Goal: Transaction & Acquisition: Purchase product/service

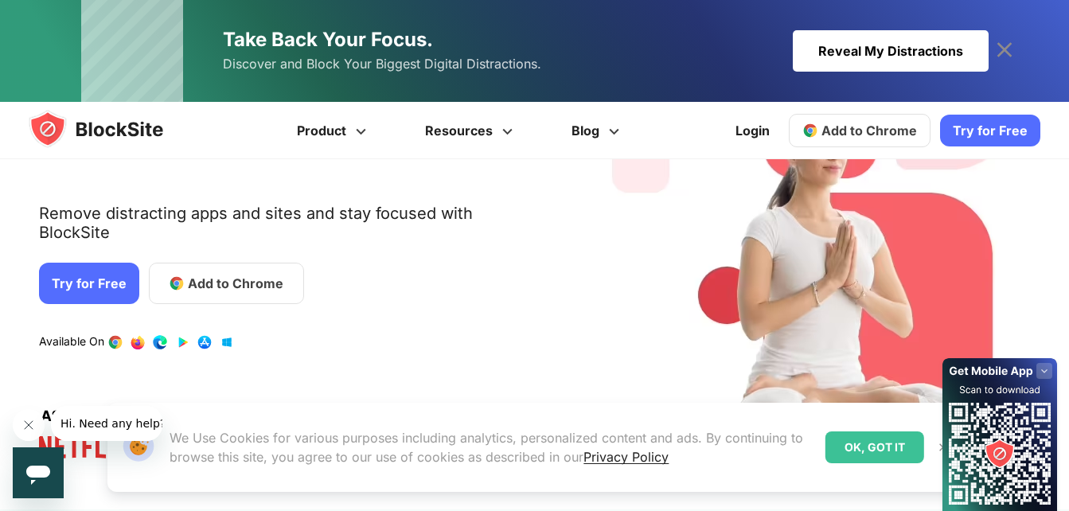
scroll to position [159, 0]
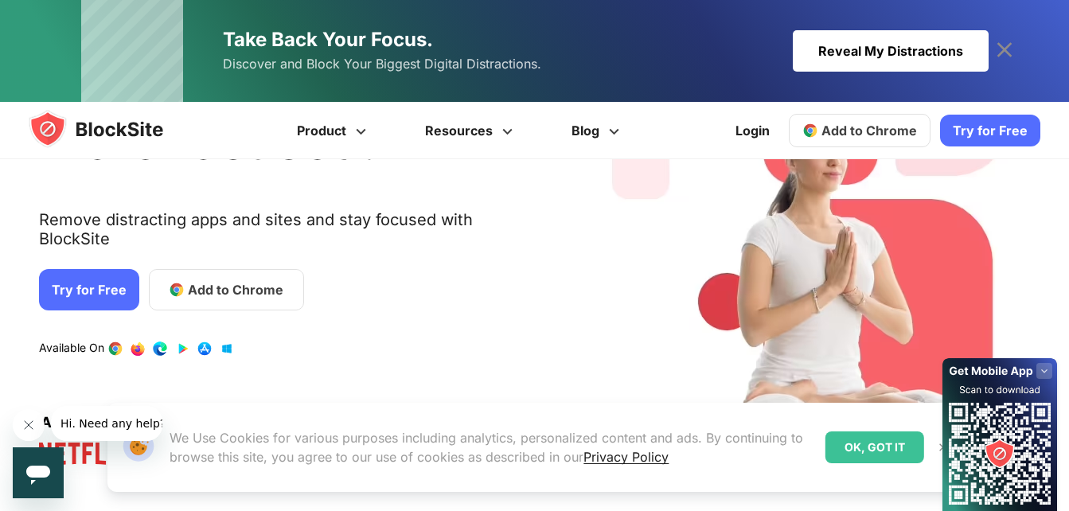
click at [63, 269] on link "Try for Free" at bounding box center [89, 289] width 100 height 41
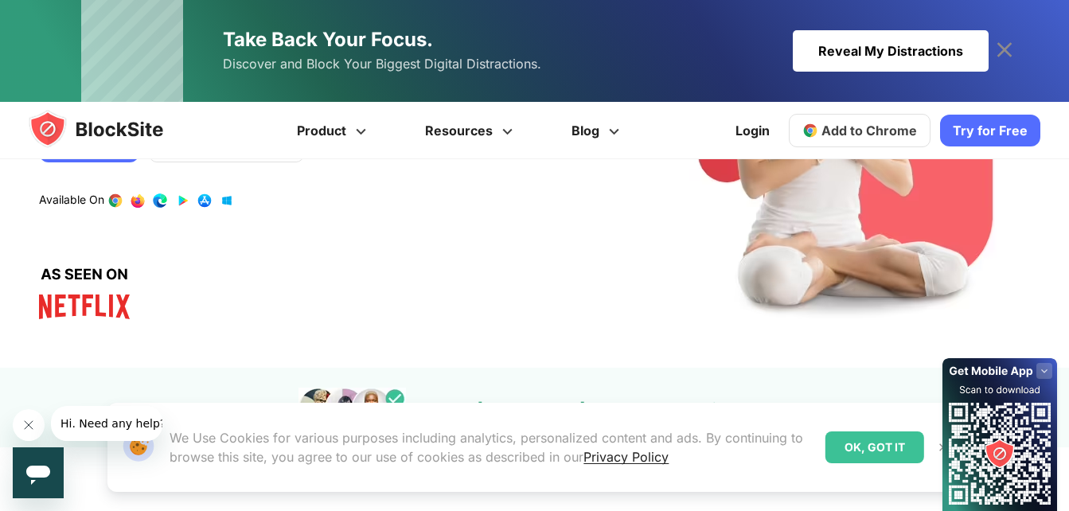
scroll to position [239, 0]
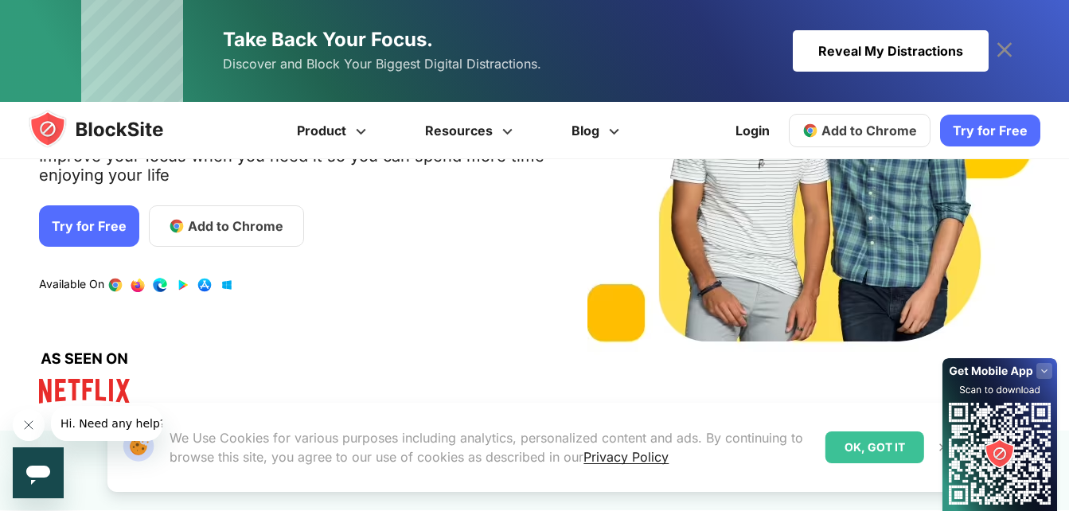
click at [878, 445] on div "OK, GOT IT" at bounding box center [874, 447] width 99 height 32
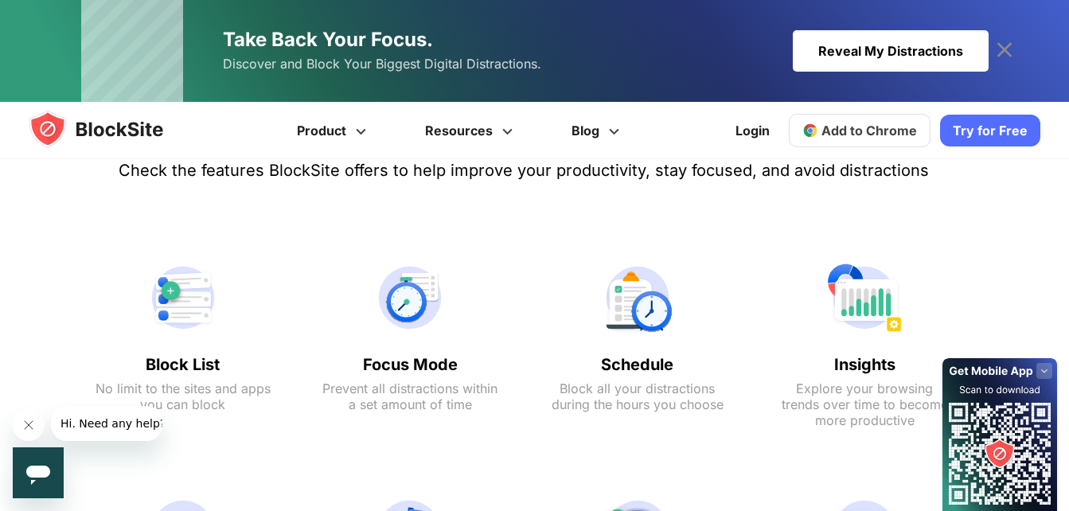
scroll to position [796, 0]
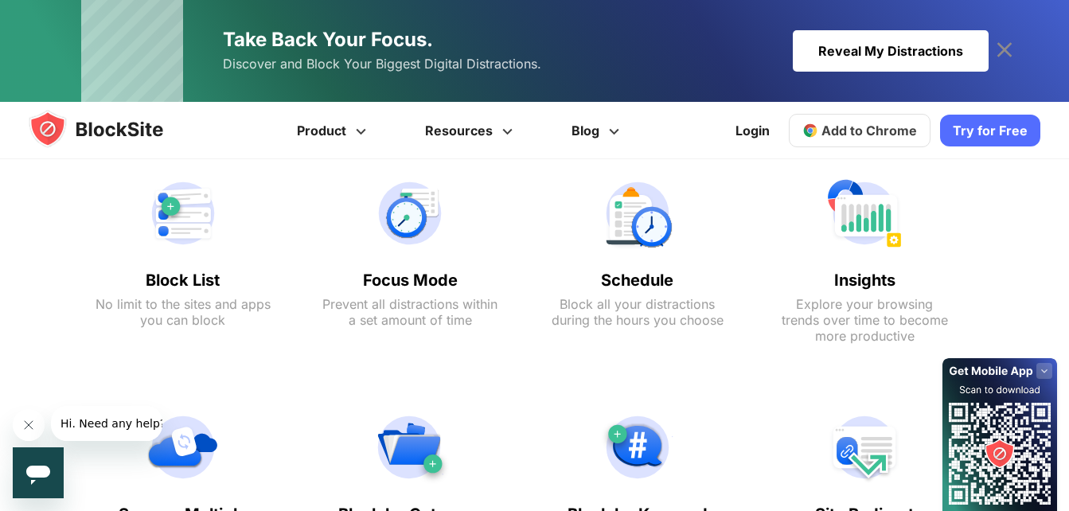
click at [189, 209] on img at bounding box center [182, 213] width 175 height 76
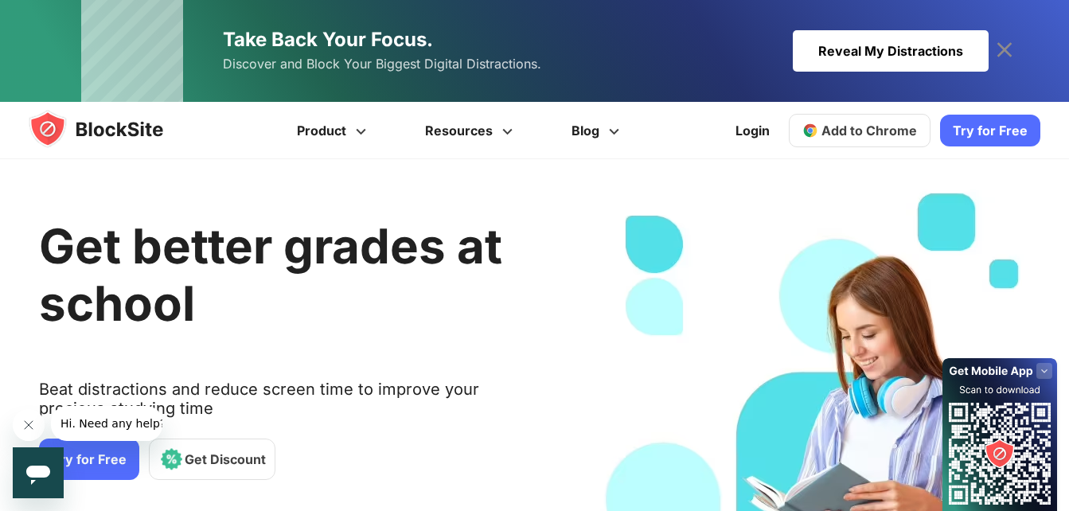
scroll to position [0, 0]
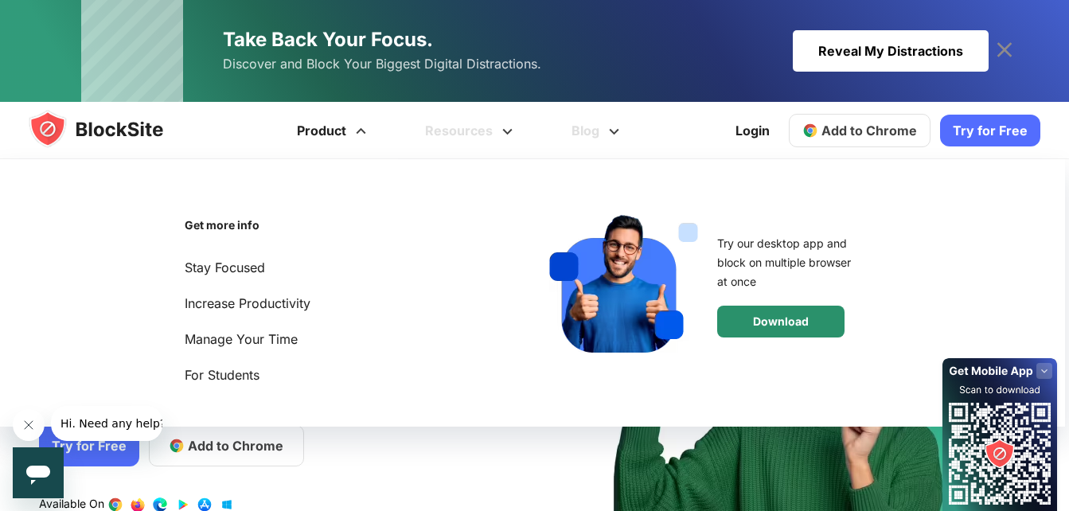
click at [793, 314] on div "Download" at bounding box center [780, 322] width 127 height 32
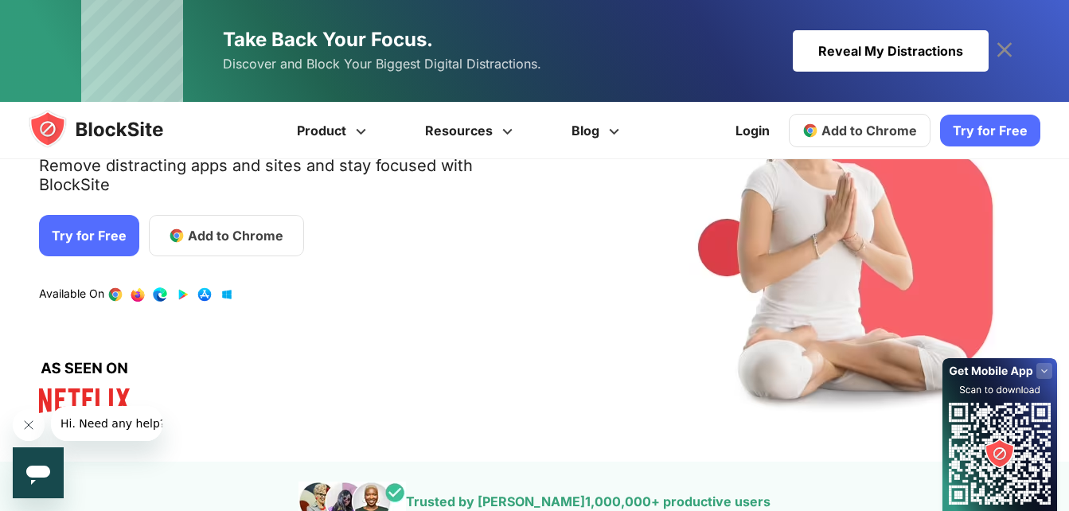
scroll to position [318, 0]
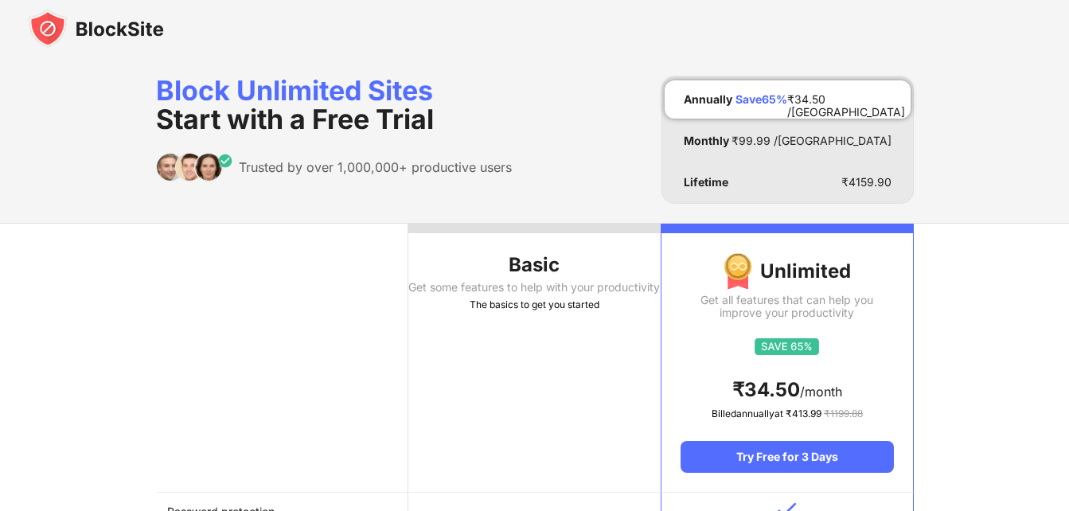
click at [503, 311] on div "The basics to get you started" at bounding box center [534, 305] width 252 height 16
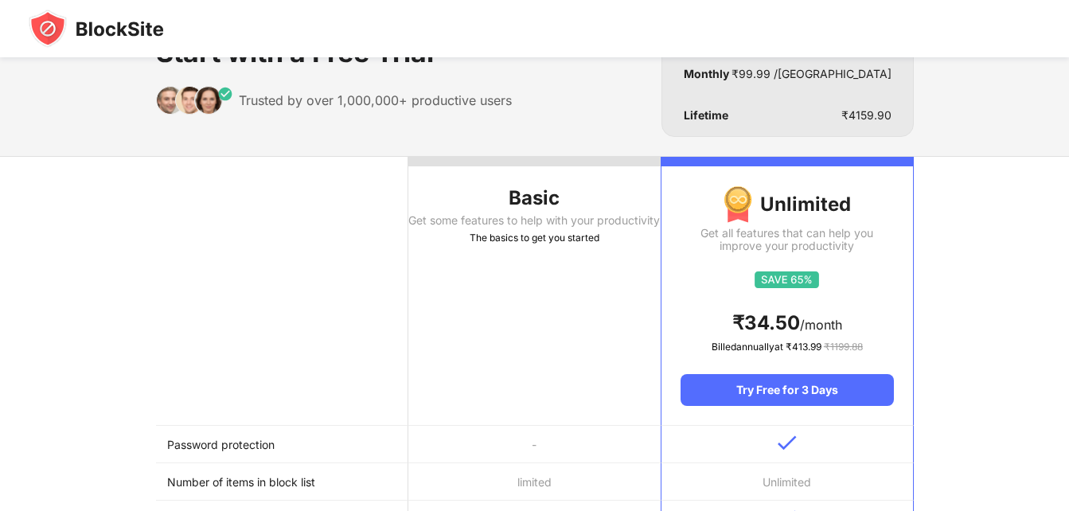
scroll to position [159, 0]
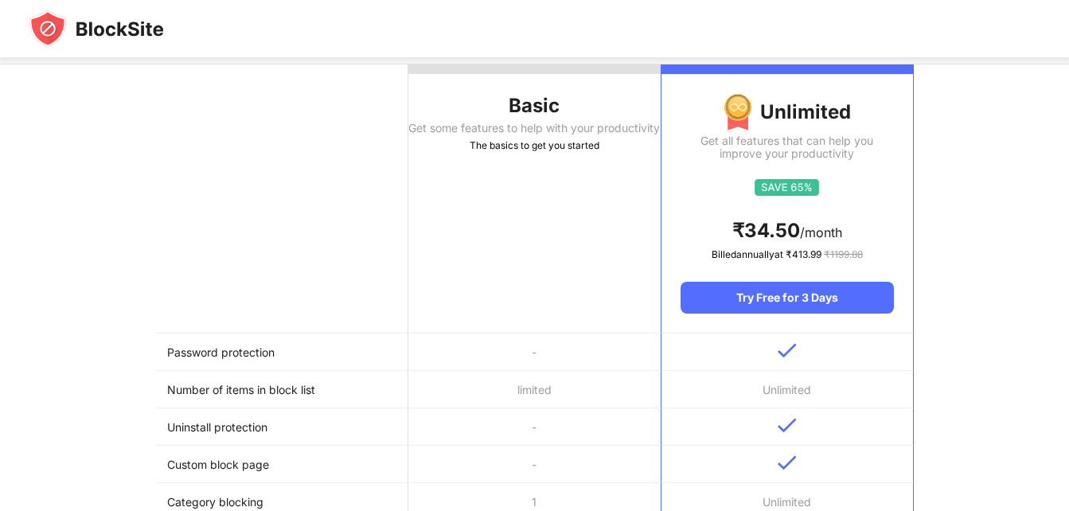
drag, startPoint x: 500, startPoint y: 391, endPoint x: 501, endPoint y: 369, distance: 21.5
click at [501, 391] on td "limited" at bounding box center [534, 389] width 252 height 37
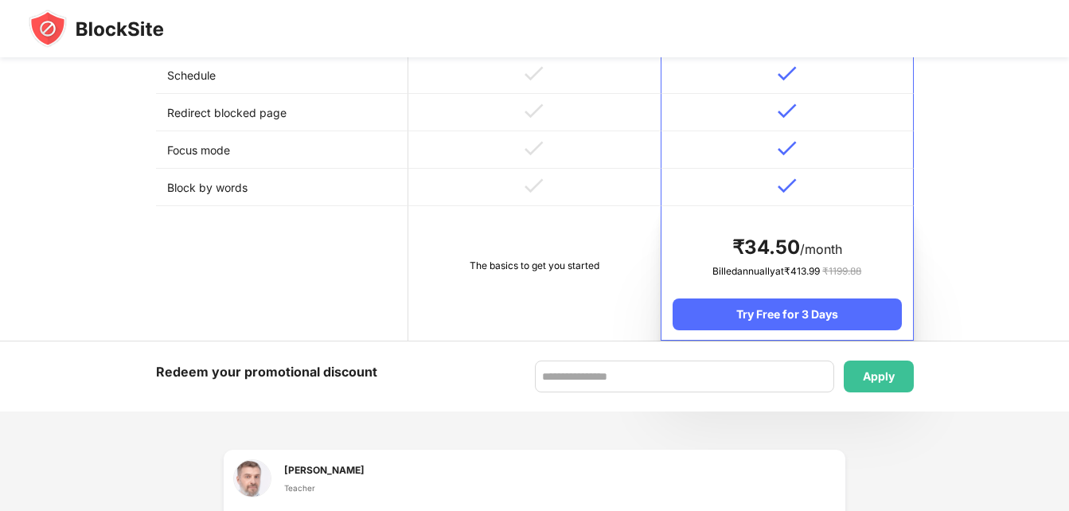
scroll to position [796, 0]
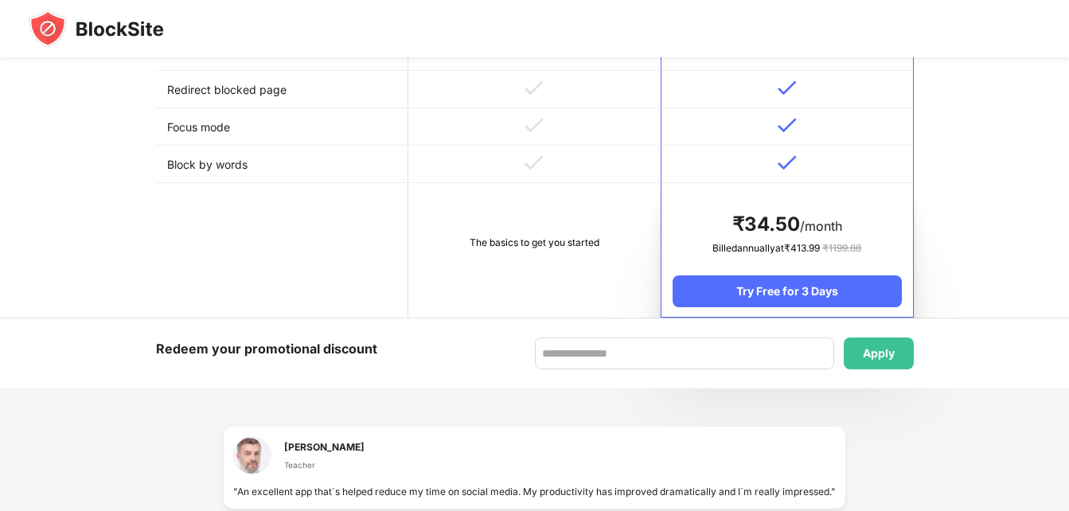
drag, startPoint x: 550, startPoint y: 251, endPoint x: 394, endPoint y: 240, distance: 156.3
click at [394, 240] on tr "The basics to get you started ₹ 34.50 /month Billed annually at ₹ 413.99 ₹ 1199…" at bounding box center [535, 250] width 758 height 134
drag, startPoint x: 322, startPoint y: 345, endPoint x: 481, endPoint y: 364, distance: 160.2
click at [481, 364] on div "Redeem your promotional discount Apply" at bounding box center [535, 353] width 758 height 32
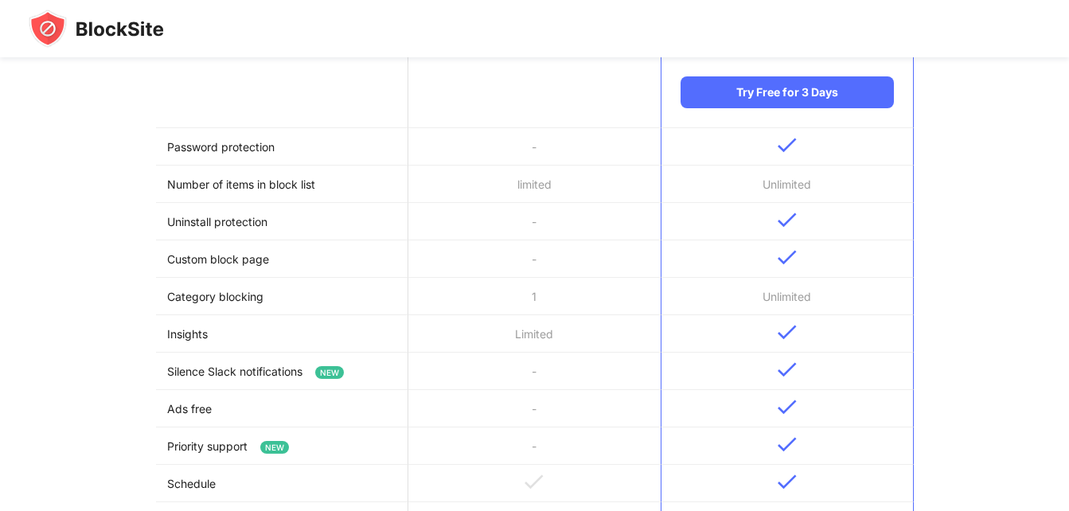
scroll to position [239, 0]
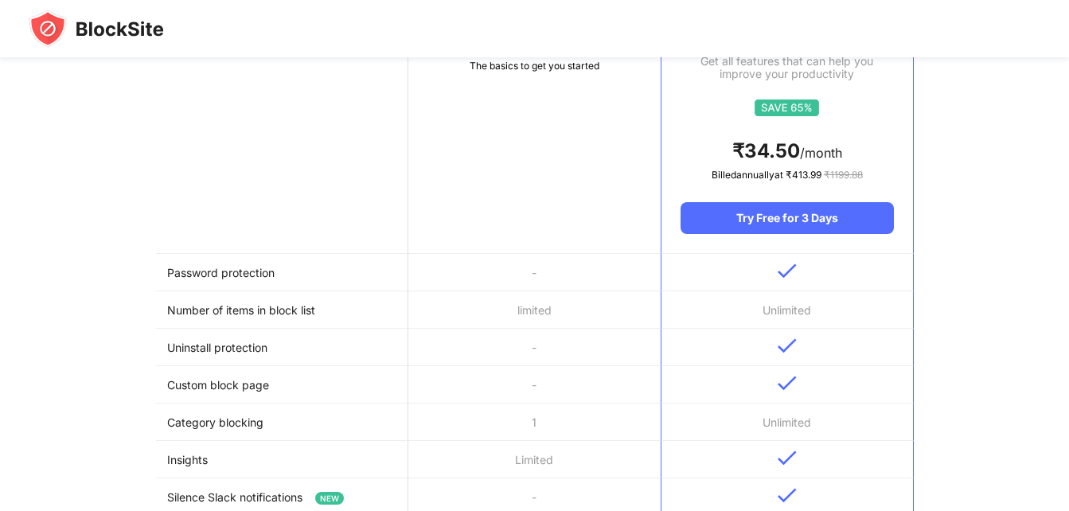
click at [267, 279] on td "Password protection" at bounding box center [282, 272] width 252 height 37
click at [495, 271] on td "-" at bounding box center [534, 272] width 252 height 37
click at [497, 282] on td "-" at bounding box center [534, 272] width 252 height 37
click at [536, 275] on td "-" at bounding box center [534, 272] width 252 height 37
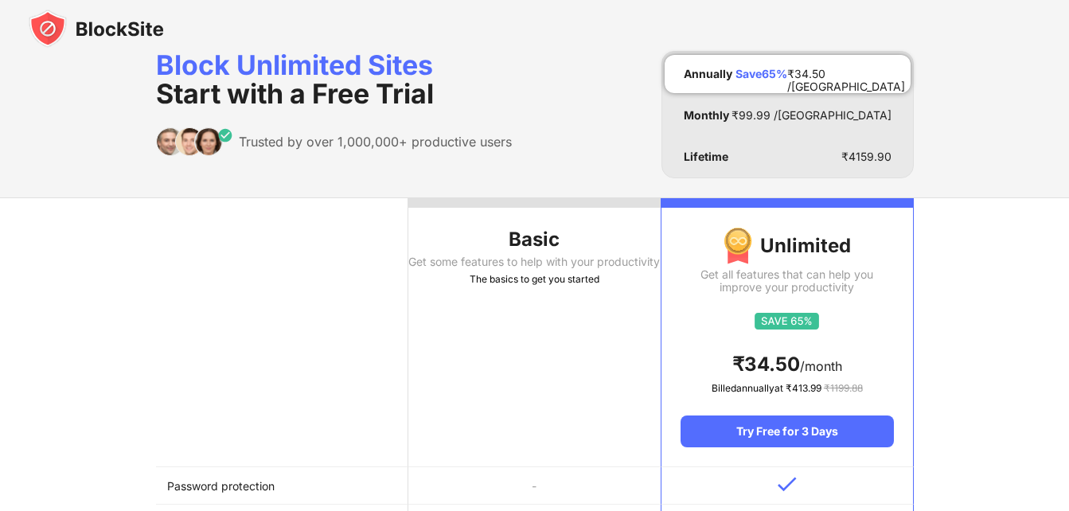
scroll to position [0, 0]
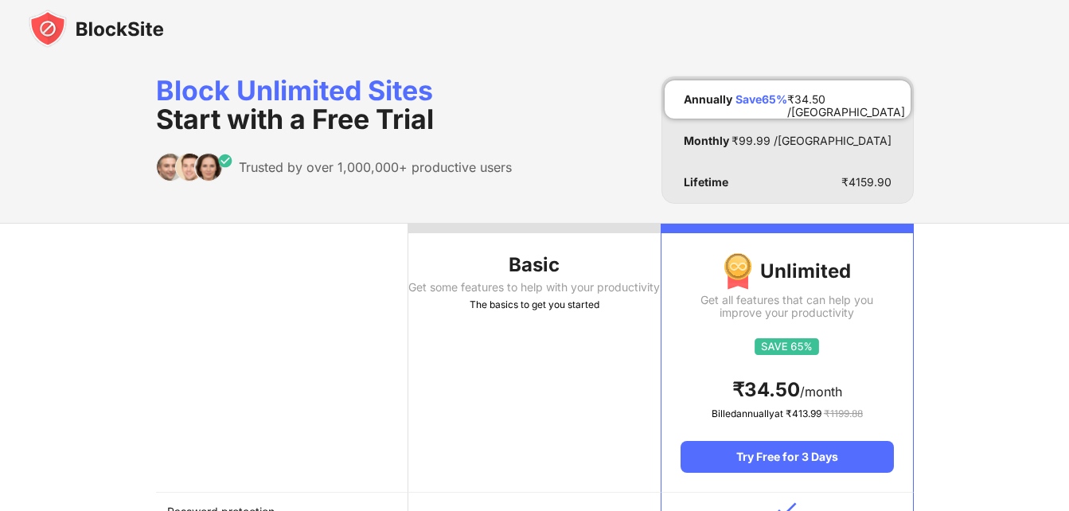
drag, startPoint x: 531, startPoint y: 306, endPoint x: 393, endPoint y: 256, distance: 146.5
click at [394, 260] on tr "Basic Get some features to help with your productivity The basics to get you st…" at bounding box center [535, 358] width 758 height 269
